Goal: Information Seeking & Learning: Learn about a topic

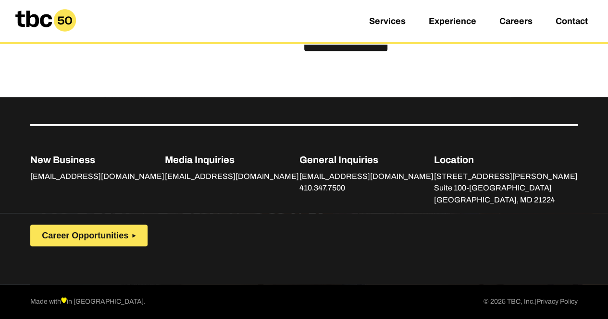
scroll to position [715, 0]
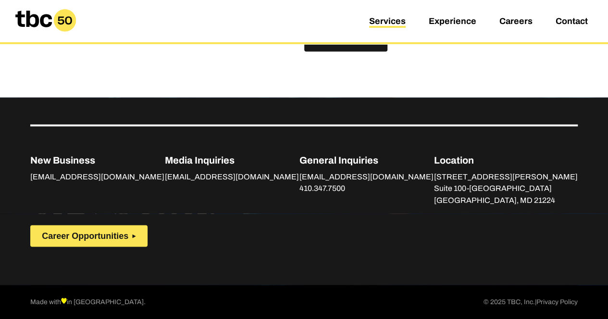
click at [377, 22] on link "Services" at bounding box center [387, 22] width 37 height 12
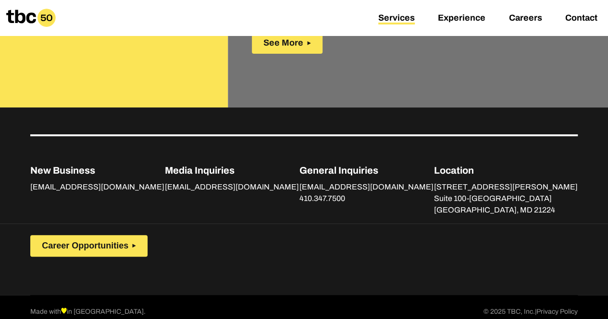
scroll to position [1688, 0]
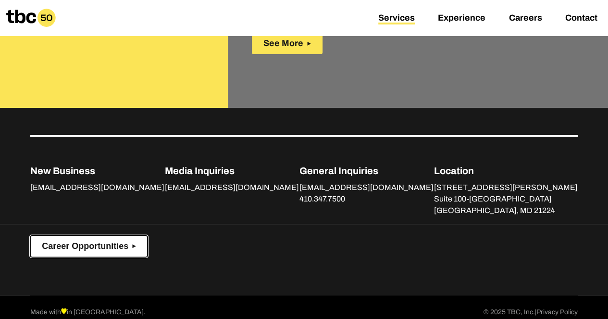
click at [93, 242] on span "Career Opportunities" at bounding box center [85, 247] width 86 height 10
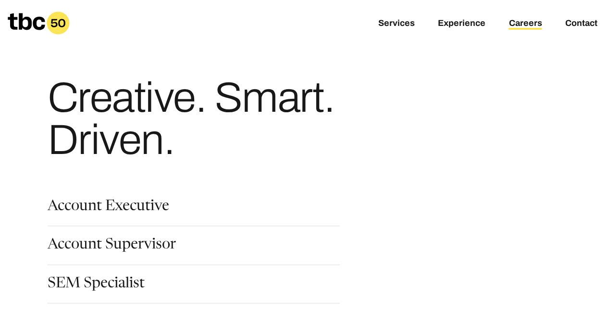
scroll to position [100, 0]
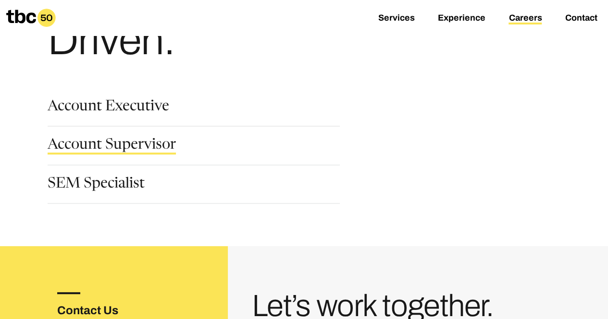
click at [129, 145] on link "Account Supervisor" at bounding box center [112, 146] width 128 height 16
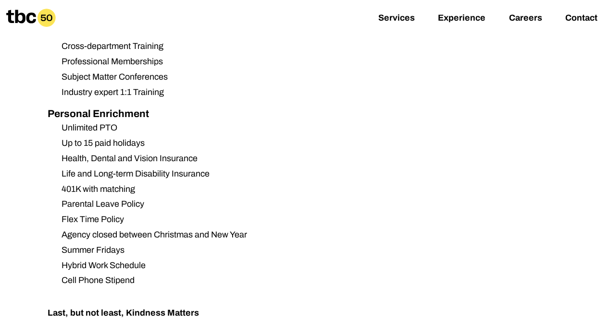
scroll to position [1132, 0]
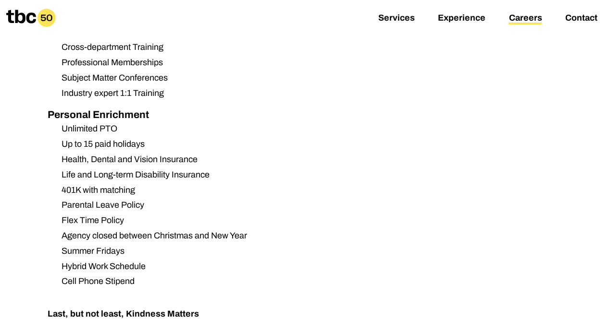
click at [533, 16] on link "Careers" at bounding box center [524, 19] width 33 height 12
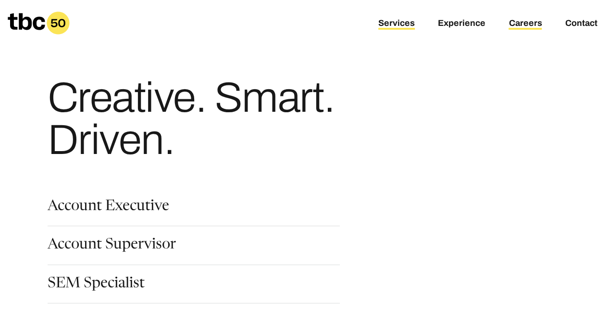
click at [409, 26] on link "Services" at bounding box center [396, 24] width 37 height 12
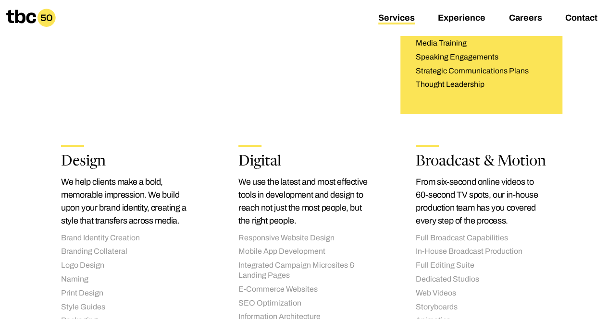
scroll to position [871, 0]
